Goal: Information Seeking & Learning: Learn about a topic

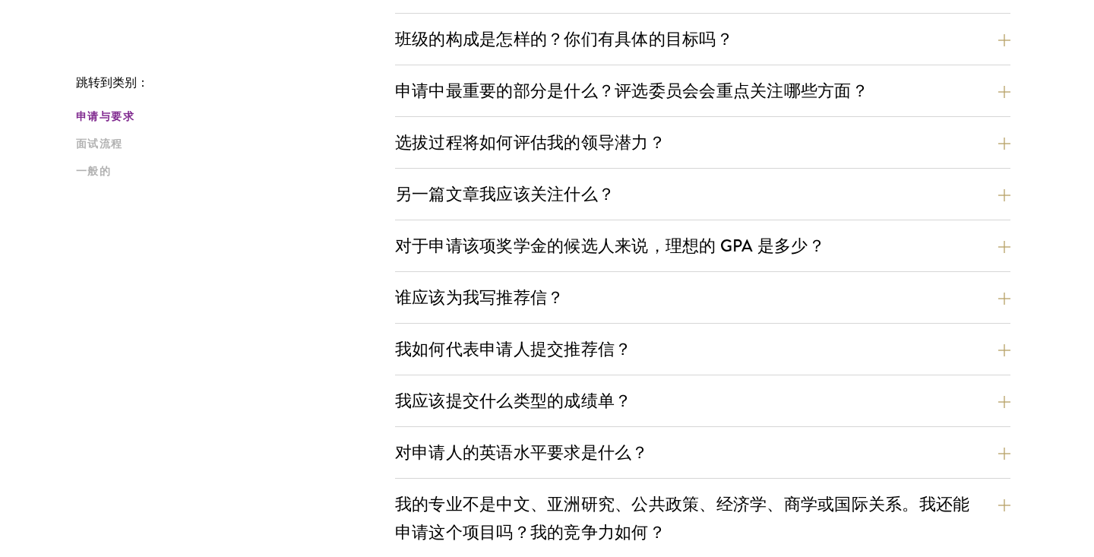
scroll to position [760, 0]
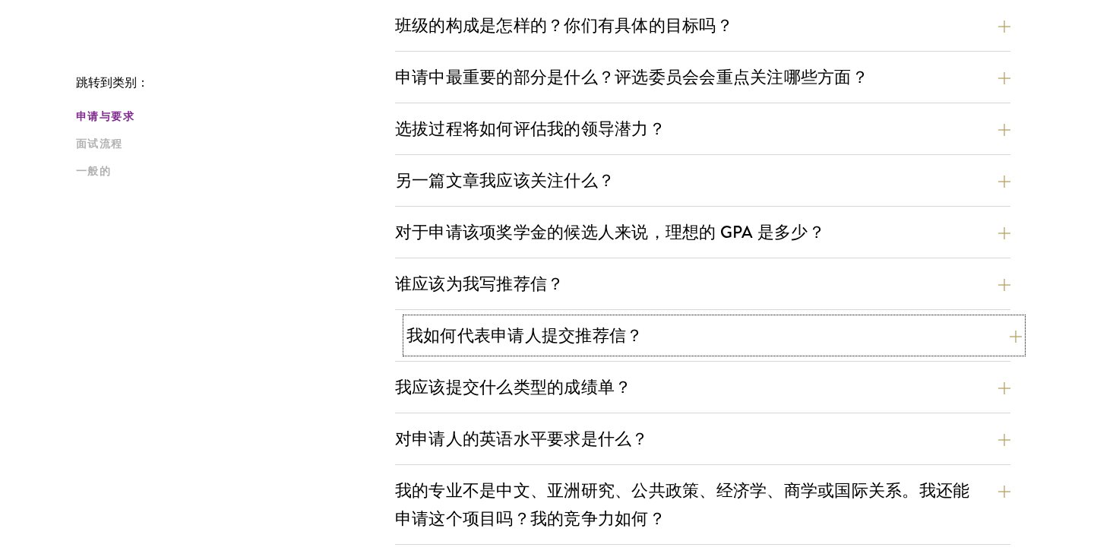
click at [618, 344] on font "我如何代表申请人提交推荐信？" at bounding box center [524, 335] width 236 height 25
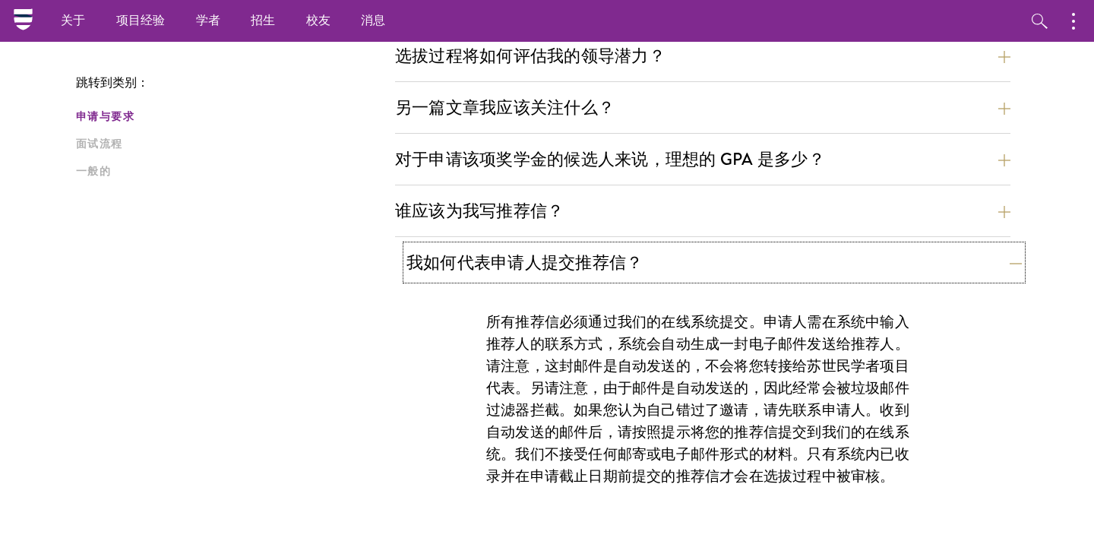
scroll to position [821, 0]
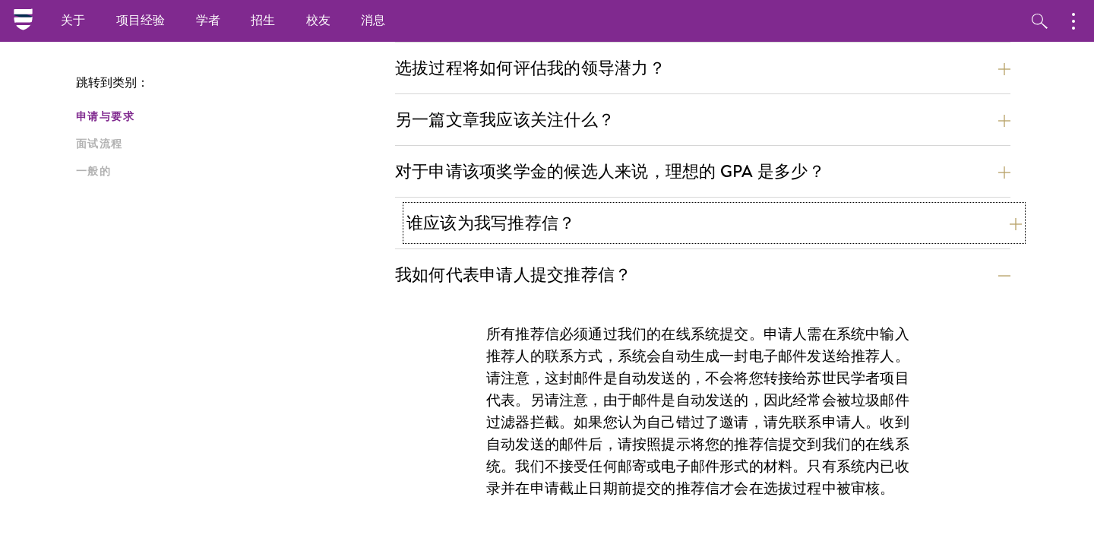
click at [649, 222] on button "谁应该为我写推荐信？" at bounding box center [713, 223] width 615 height 34
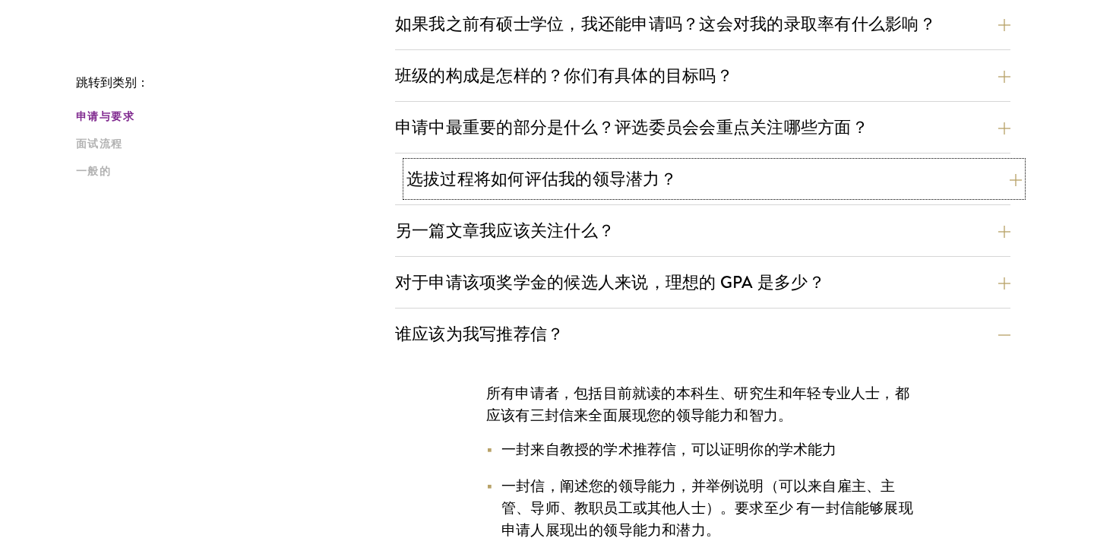
click at [662, 177] on font "选拔过程将如何评估我的领导潜力？" at bounding box center [541, 178] width 270 height 25
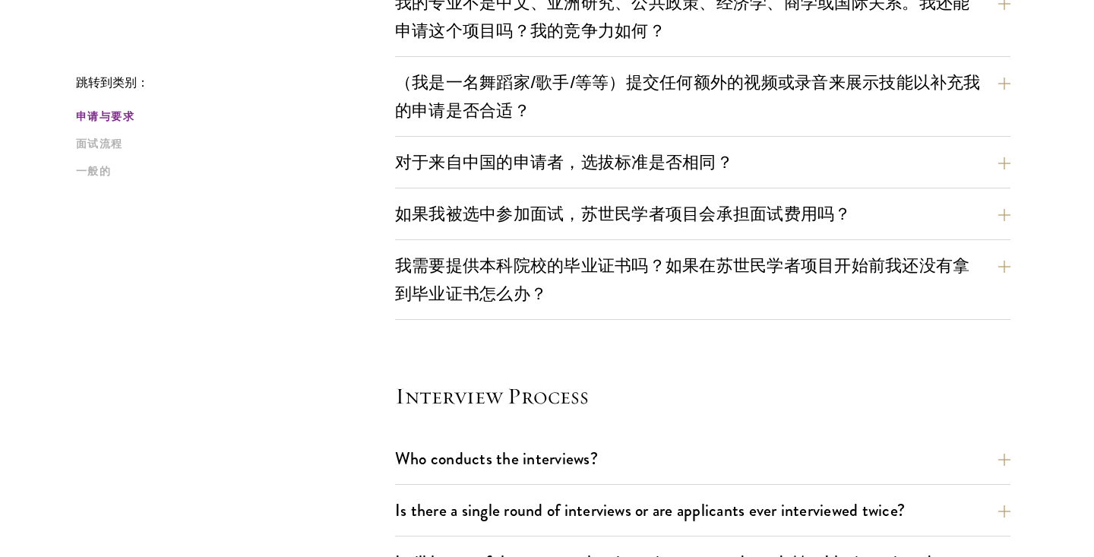
scroll to position [2109, 0]
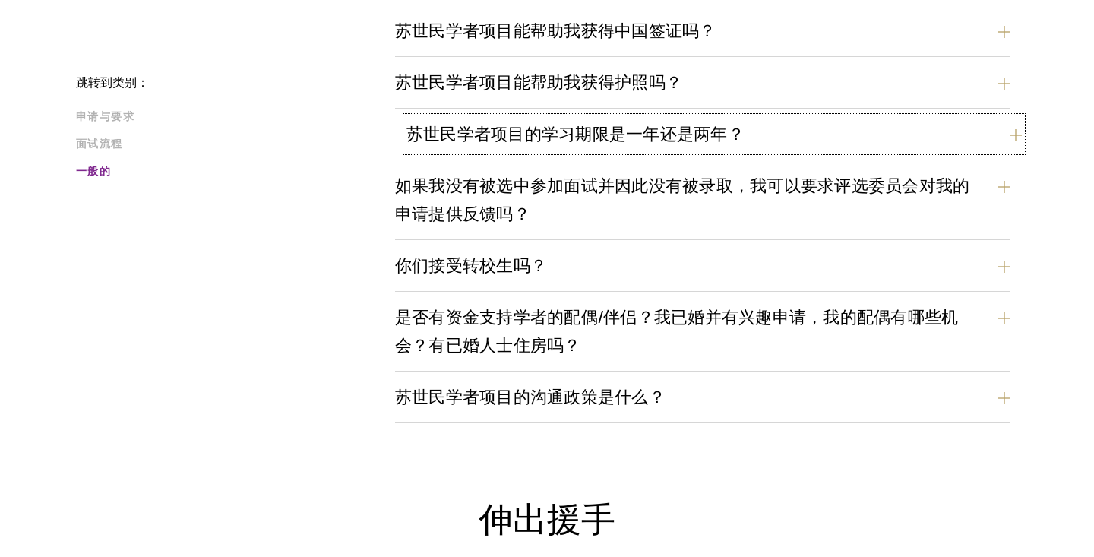
click at [701, 134] on font "苏世民学者项目的学习期限是一年还是两年？" at bounding box center [575, 134] width 338 height 25
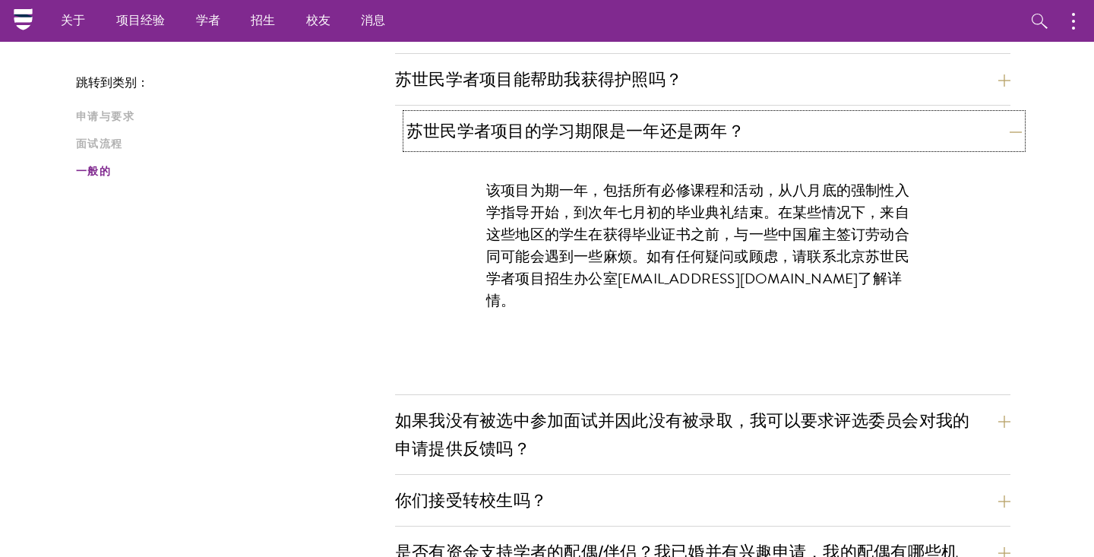
scroll to position [2150, 0]
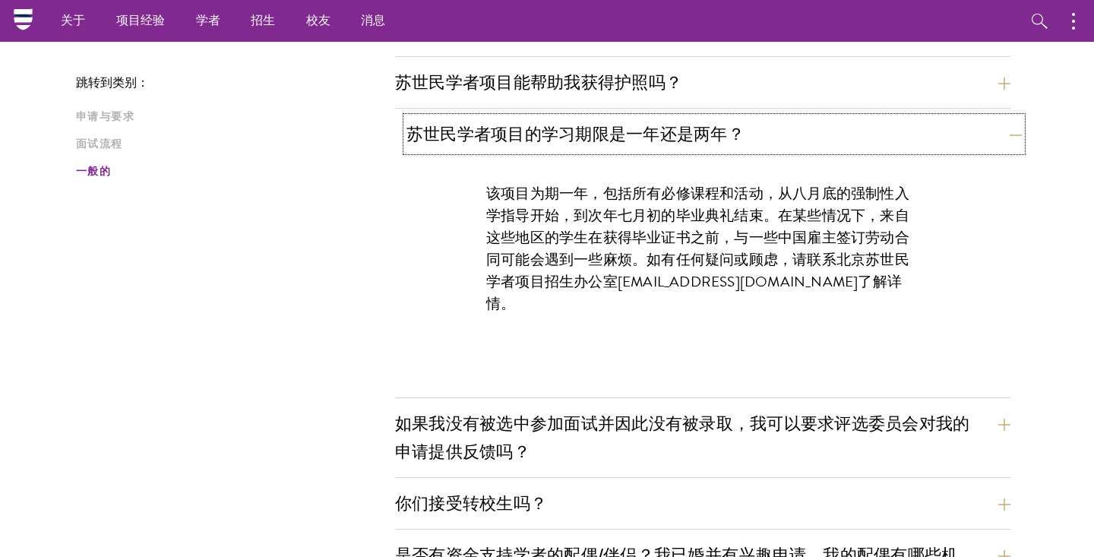
click at [704, 136] on font "苏世民学者项目的学习期限是一年还是两年？" at bounding box center [575, 134] width 338 height 25
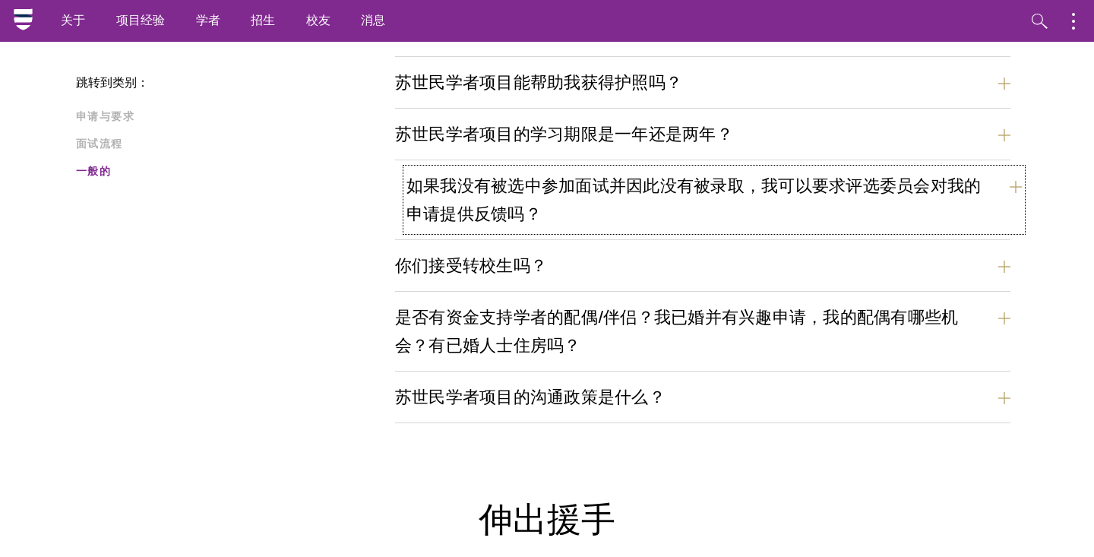
click at [696, 186] on font "如果我没有被选中参加面试并因此没有被录取，我可以要求评选委员会对我的申请提供反馈吗？" at bounding box center [693, 199] width 574 height 53
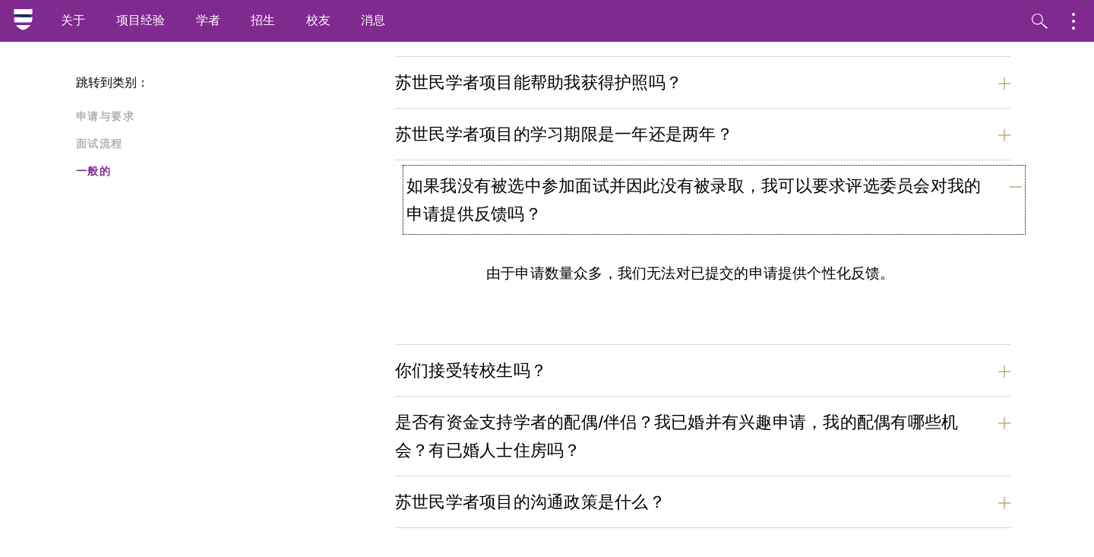
click at [692, 194] on font "如果我没有被选中参加面试并因此没有被录取，我可以要求评选委员会对我的申请提供反馈吗？" at bounding box center [693, 199] width 574 height 53
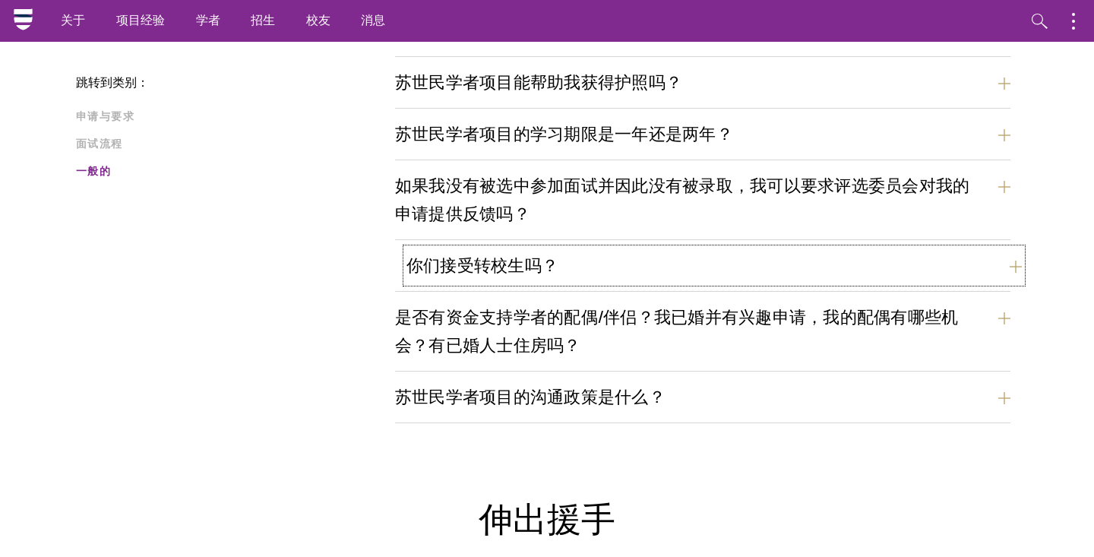
click at [637, 270] on button "你们接受转校生吗？" at bounding box center [713, 265] width 615 height 34
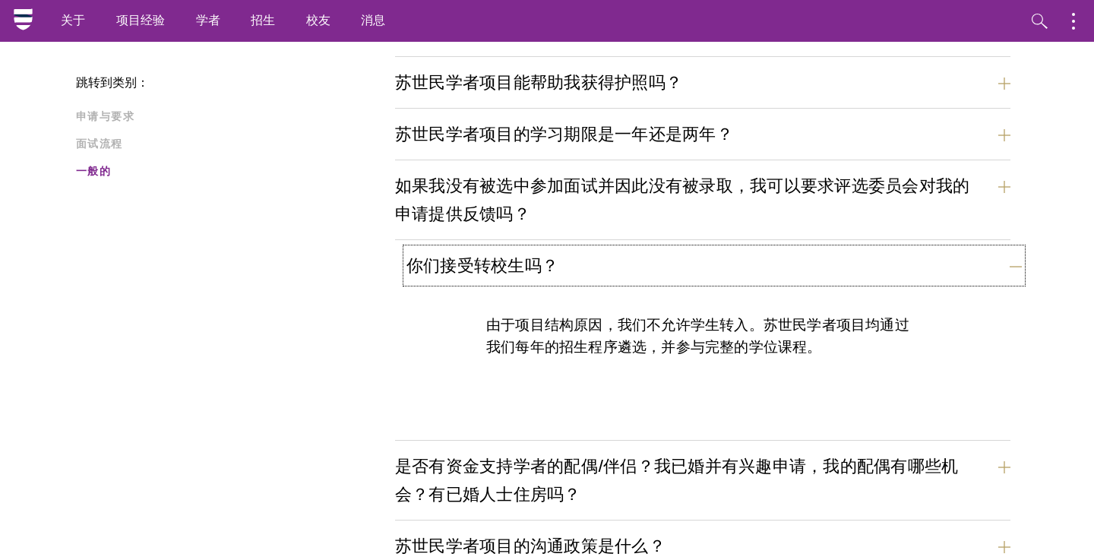
click at [654, 264] on button "你们接受转校生吗？" at bounding box center [713, 265] width 615 height 34
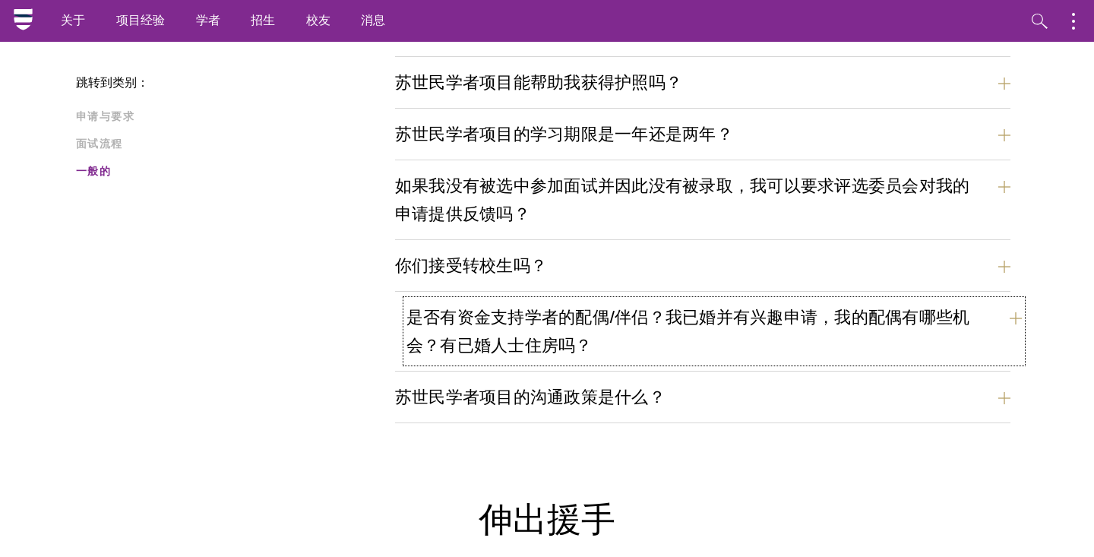
click at [629, 332] on button "是否有资金支持学者的配偶/伴侣？我已婚并有兴趣申请，我的配偶有哪些机会？有已婚人士住房吗？" at bounding box center [713, 331] width 615 height 62
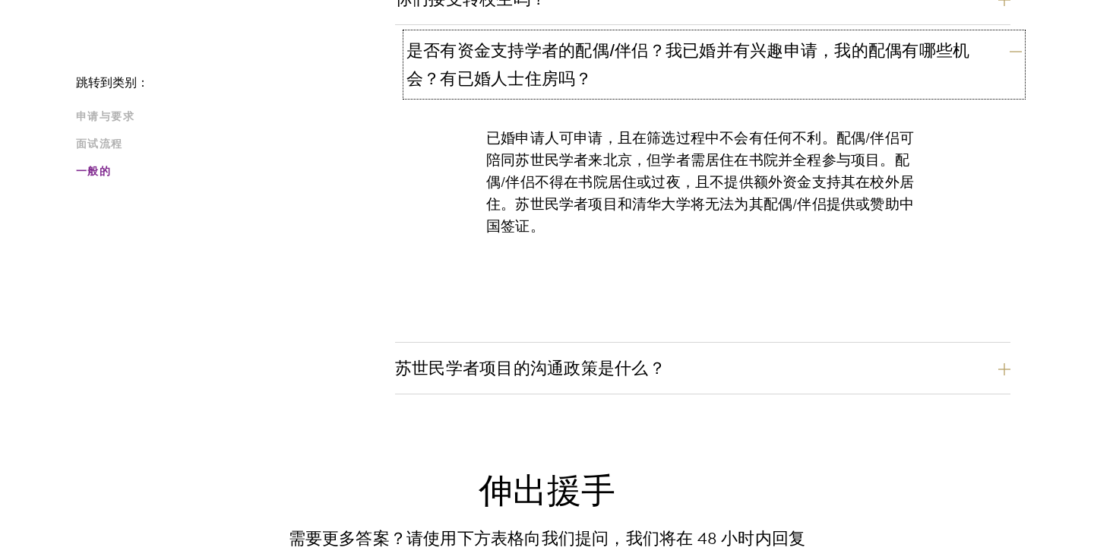
scroll to position [2422, 0]
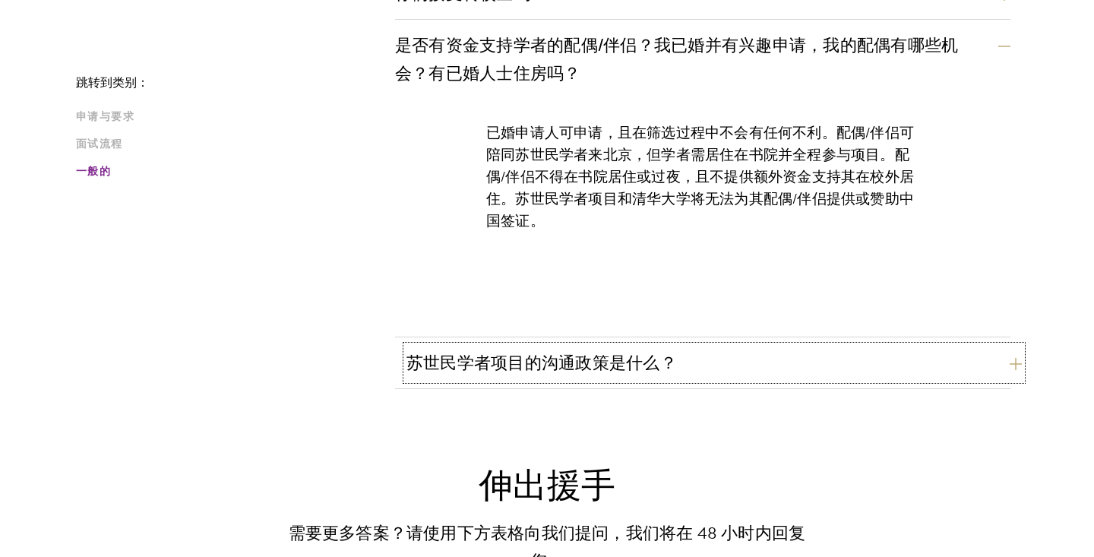
click at [625, 370] on font "苏世民学者项目的沟通政策是什么？" at bounding box center [541, 362] width 270 height 25
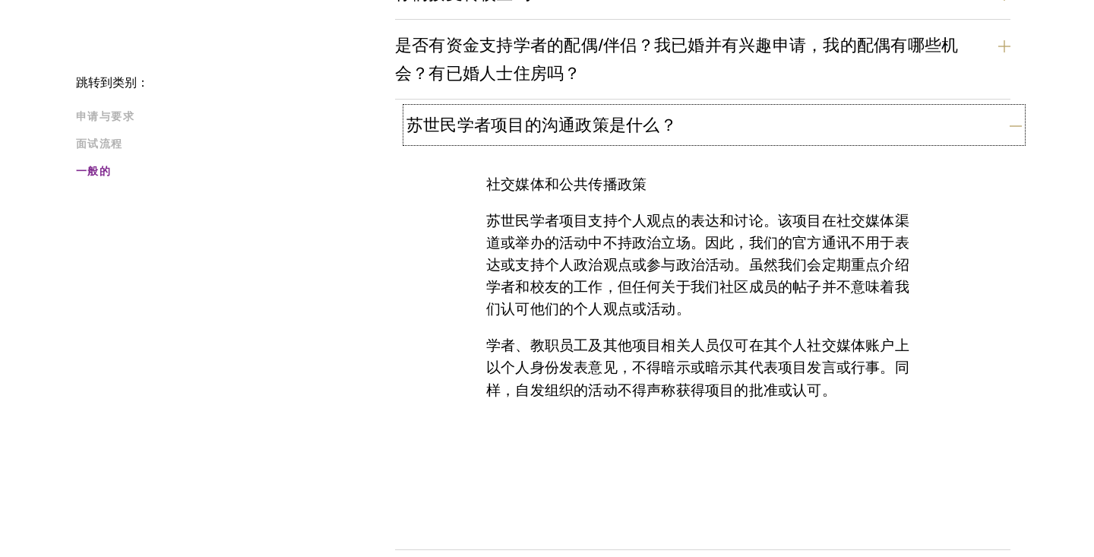
click at [445, 131] on font "苏世民学者项目的沟通政策是什么？" at bounding box center [541, 124] width 270 height 25
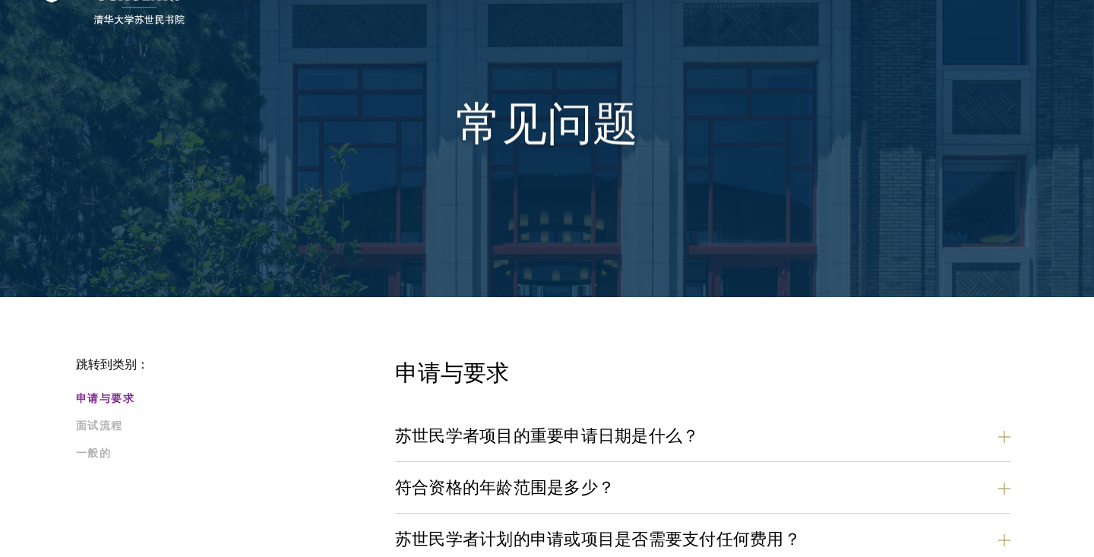
scroll to position [123, 0]
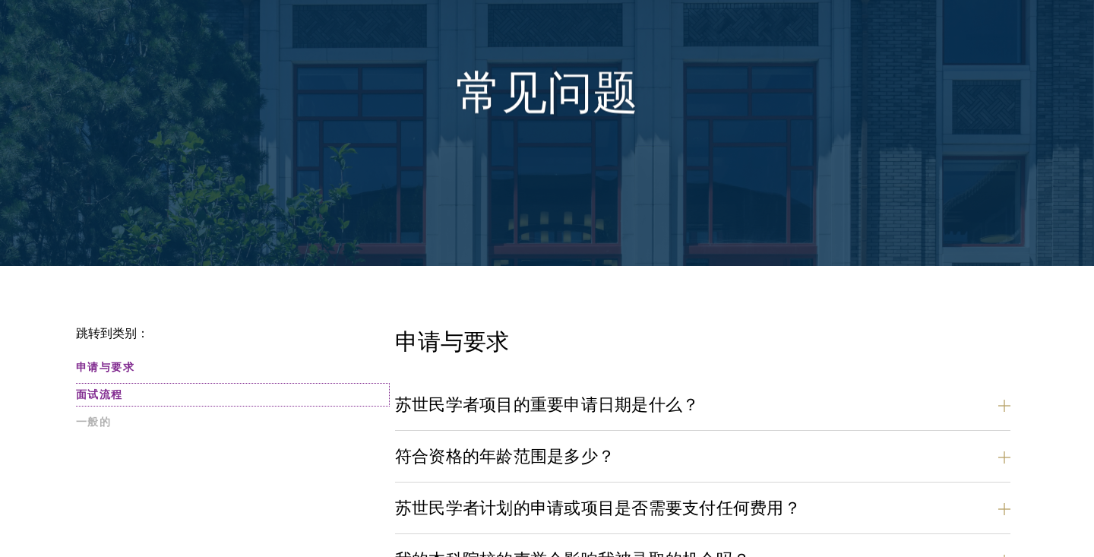
click at [114, 396] on font "面试流程" at bounding box center [99, 395] width 47 height 16
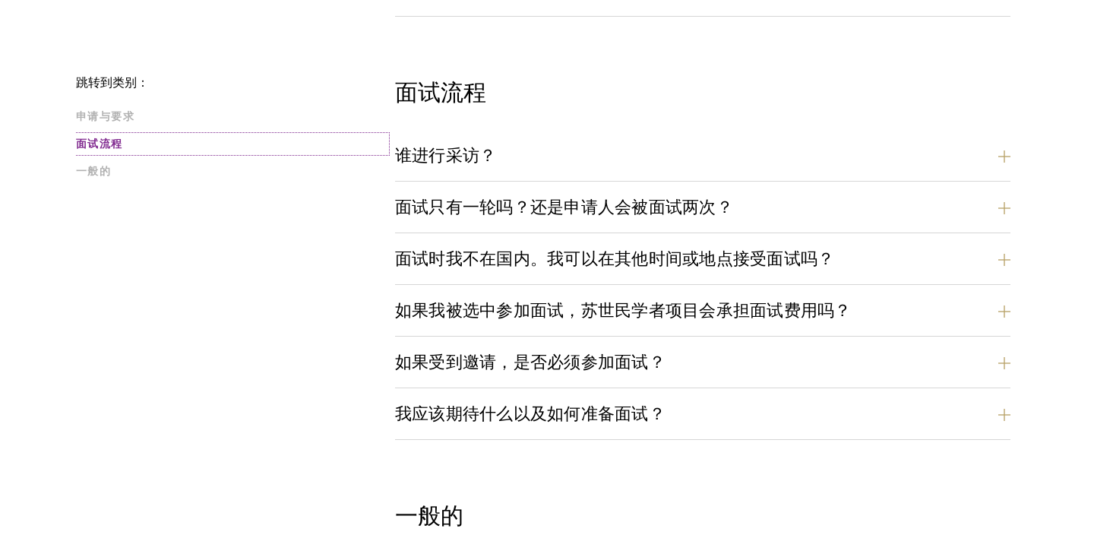
scroll to position [1552, 0]
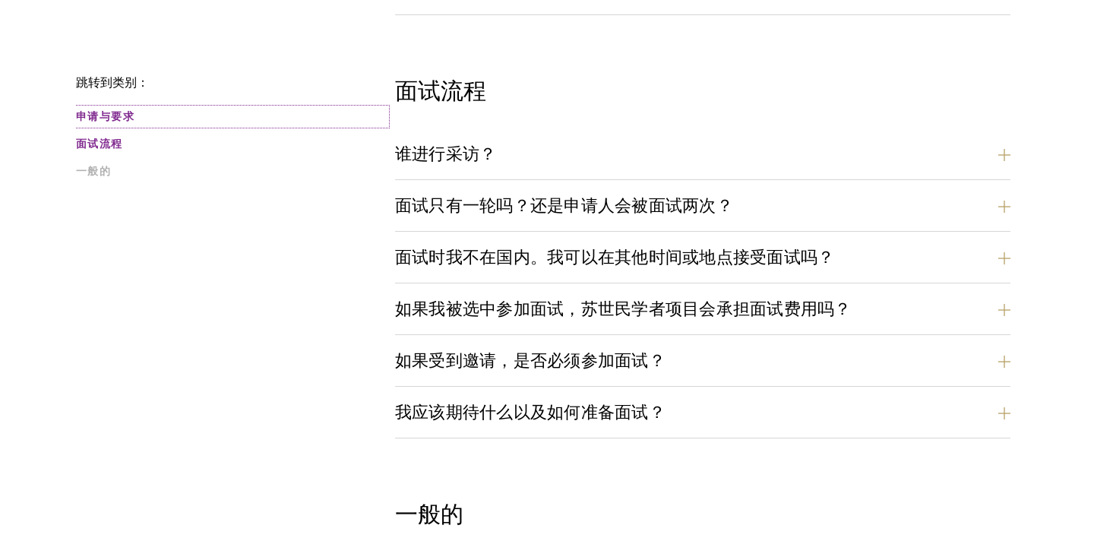
click at [144, 121] on link "申请与要求" at bounding box center [231, 117] width 310 height 16
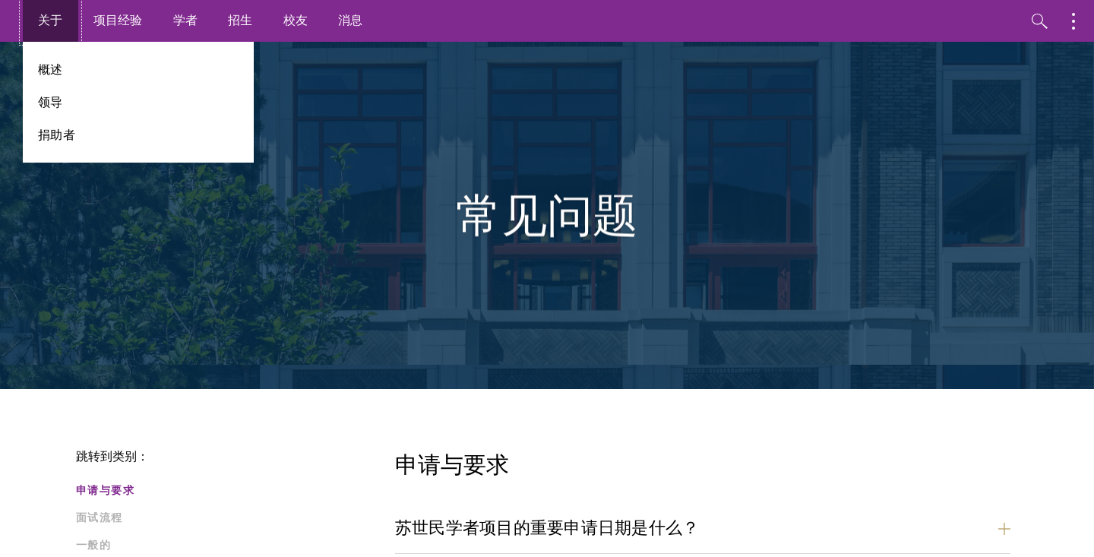
click at [62, 17] on font "关于" at bounding box center [50, 19] width 25 height 17
